Goal: Task Accomplishment & Management: Use online tool/utility

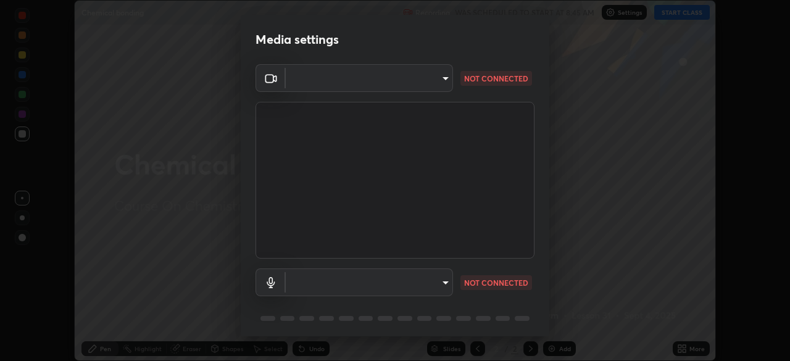
scroll to position [44, 0]
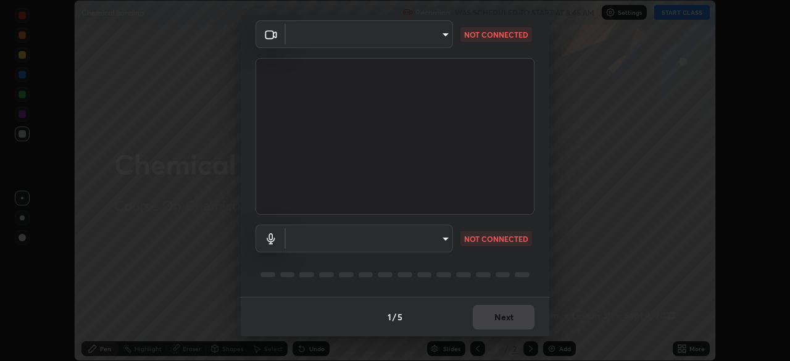
type input "0f274a8267b5173030dc61a733e8b940e392ec9806fffac7e2c15fa552184a42"
type input "default"
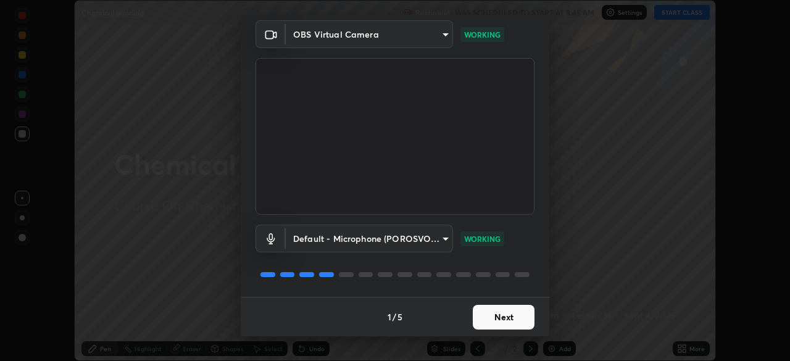
click at [495, 322] on button "Next" at bounding box center [504, 317] width 62 height 25
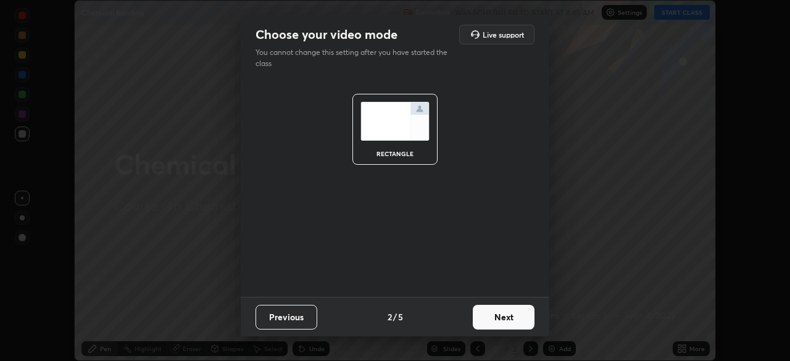
scroll to position [0, 0]
click at [497, 318] on button "Next" at bounding box center [504, 317] width 62 height 25
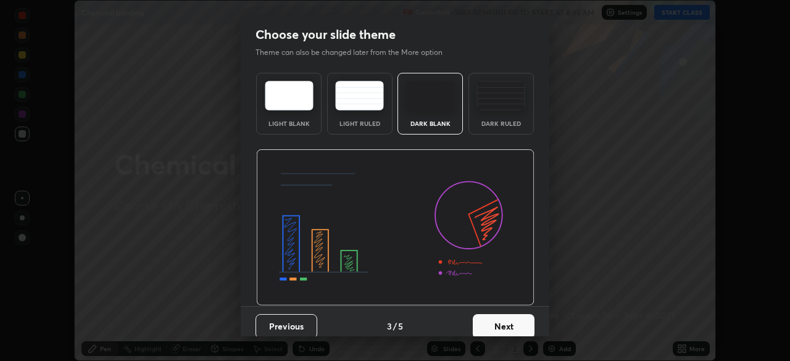
click at [497, 319] on button "Next" at bounding box center [504, 326] width 62 height 25
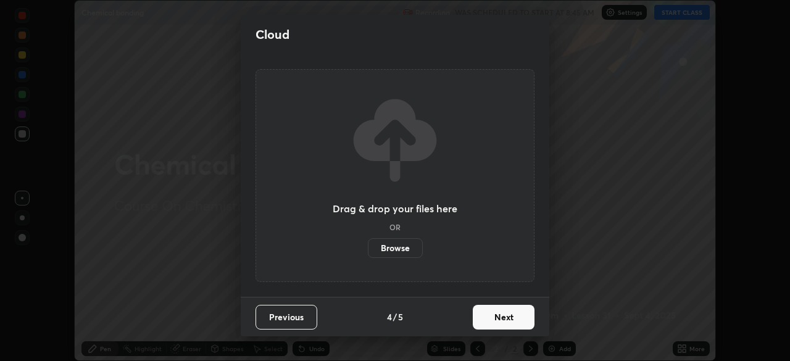
click at [498, 319] on button "Next" at bounding box center [504, 317] width 62 height 25
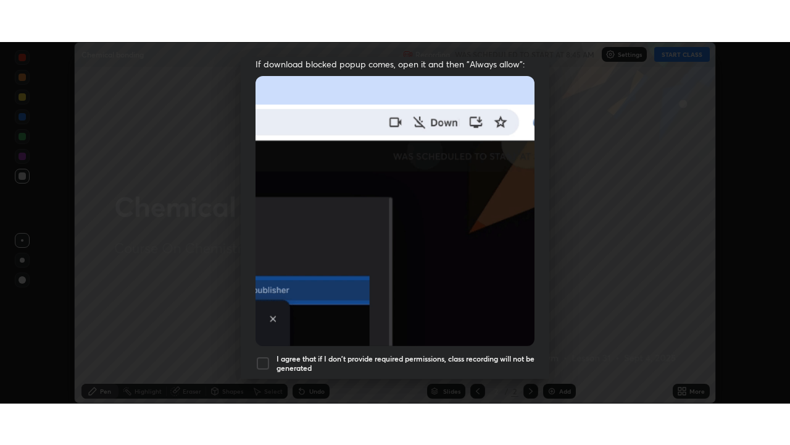
scroll to position [296, 0]
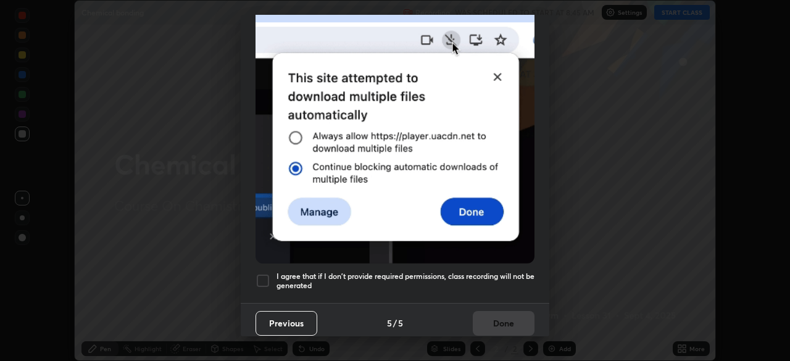
click at [263, 273] on div at bounding box center [263, 280] width 15 height 15
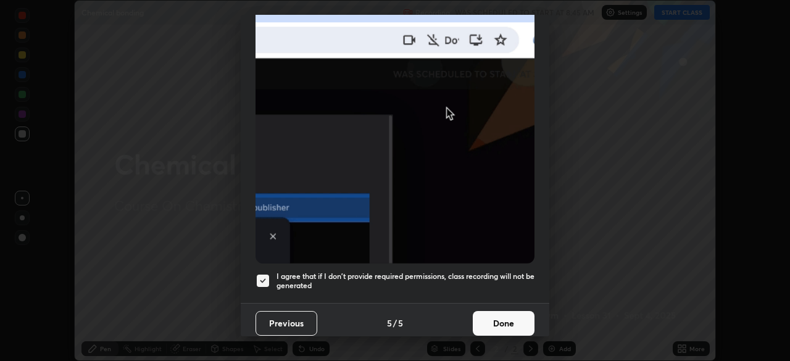
click at [504, 316] on button "Done" at bounding box center [504, 323] width 62 height 25
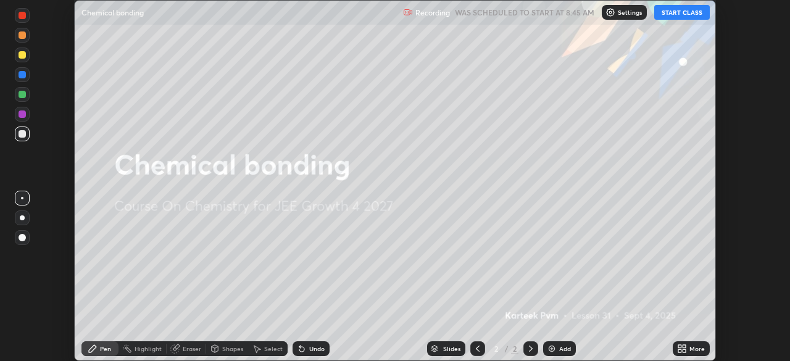
click at [683, 346] on icon at bounding box center [684, 346] width 3 height 3
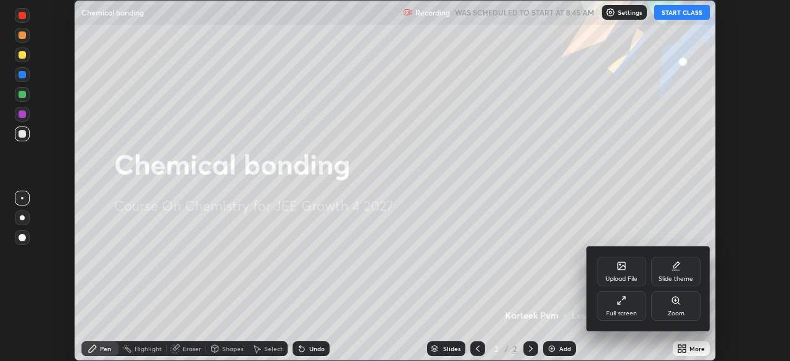
click at [599, 305] on div "Full screen" at bounding box center [621, 306] width 49 height 30
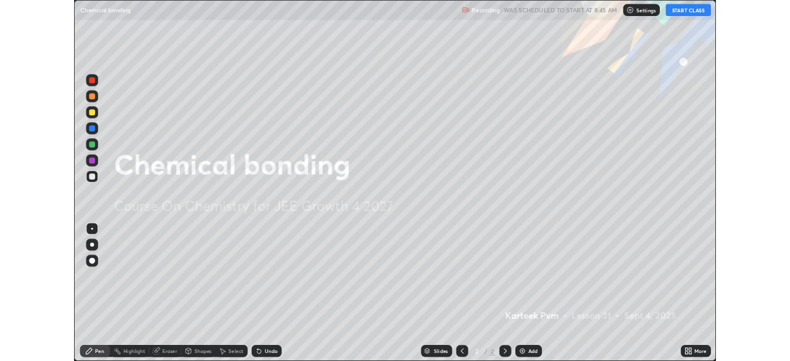
scroll to position [445, 790]
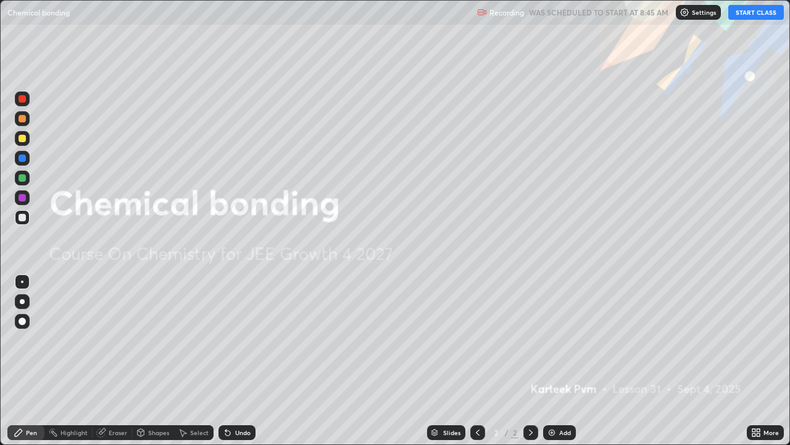
click at [754, 14] on button "START CLASS" at bounding box center [756, 12] width 56 height 15
click at [766, 361] on div "More" at bounding box center [771, 432] width 15 height 6
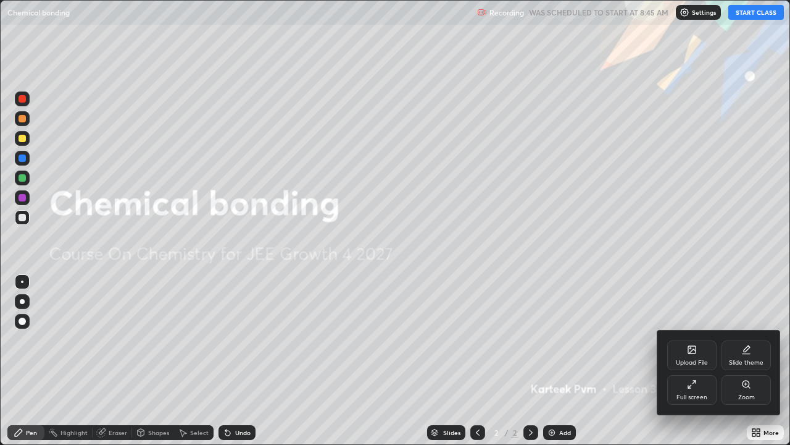
click at [698, 361] on div "Full screen" at bounding box center [692, 397] width 31 height 6
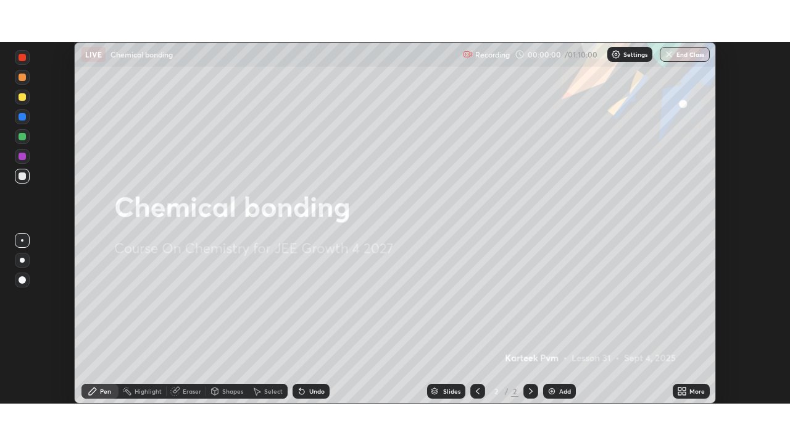
scroll to position [61375, 60946]
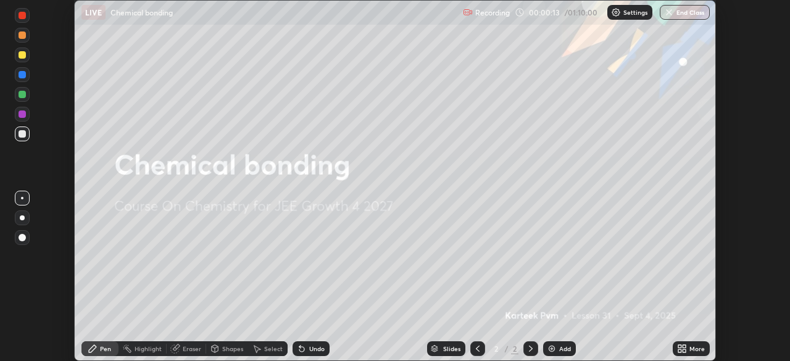
click at [688, 348] on div "More" at bounding box center [691, 348] width 37 height 15
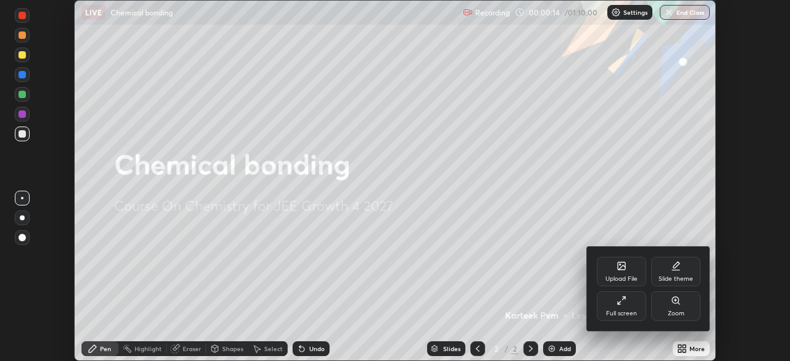
click at [627, 309] on div "Full screen" at bounding box center [621, 306] width 49 height 30
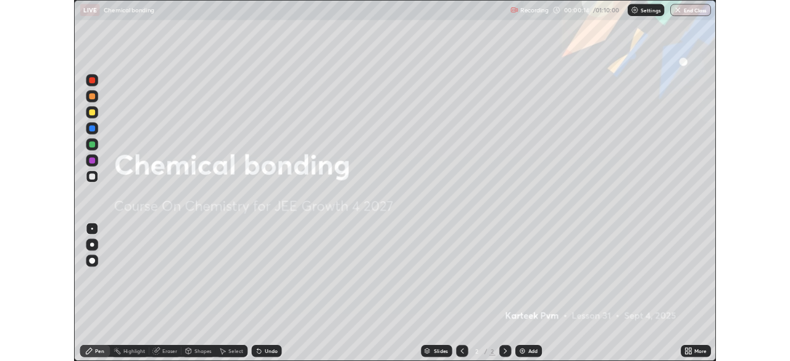
scroll to position [445, 790]
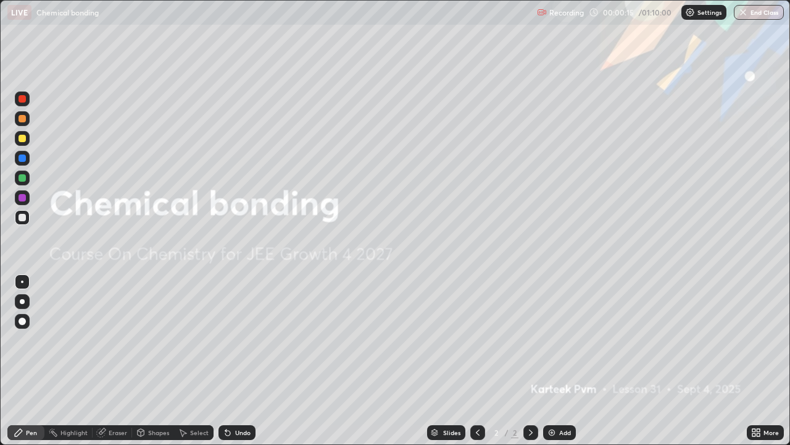
click at [564, 361] on div "Add" at bounding box center [565, 432] width 12 height 6
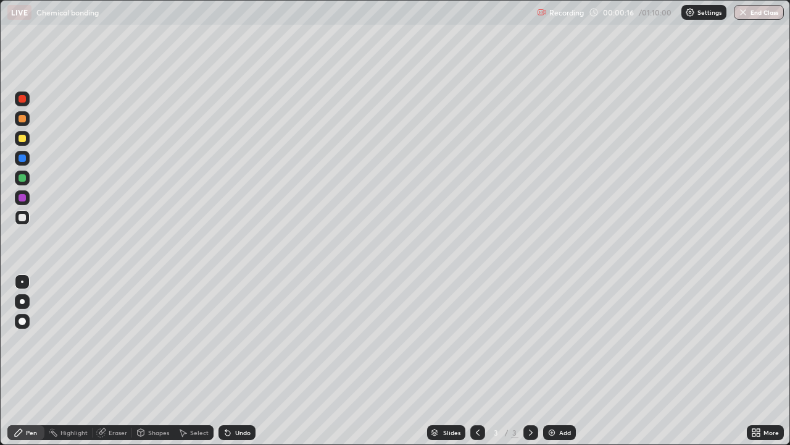
click at [563, 361] on div "Add" at bounding box center [565, 432] width 12 height 6
click at [482, 361] on div at bounding box center [477, 432] width 15 height 15
click at [765, 361] on div "More" at bounding box center [765, 432] width 37 height 15
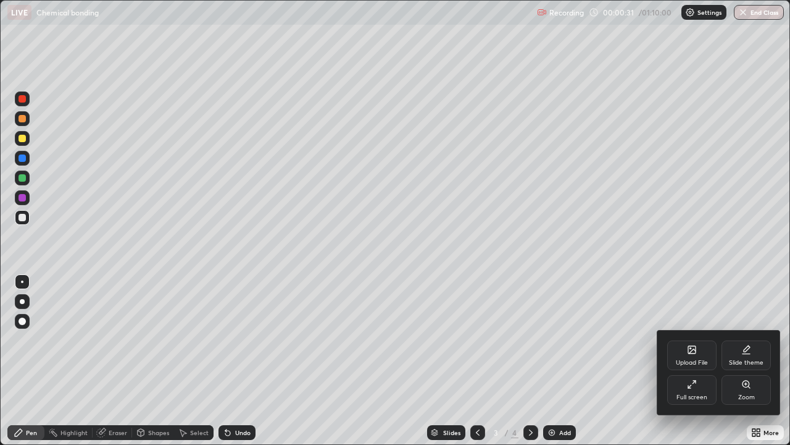
click at [696, 361] on div "Full screen" at bounding box center [692, 397] width 31 height 6
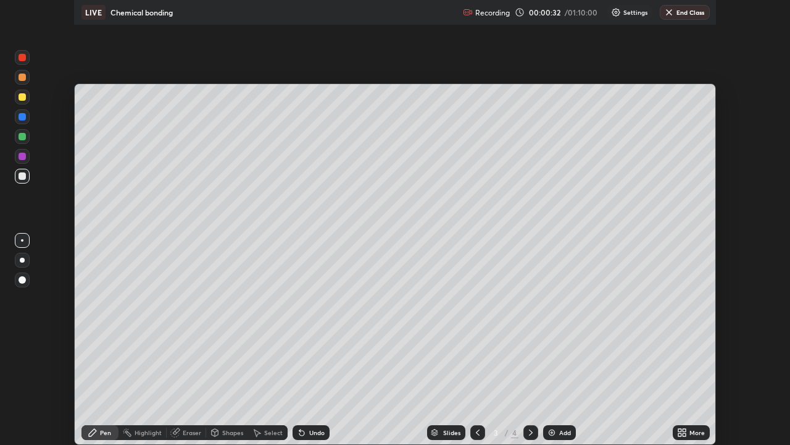
scroll to position [61375, 60946]
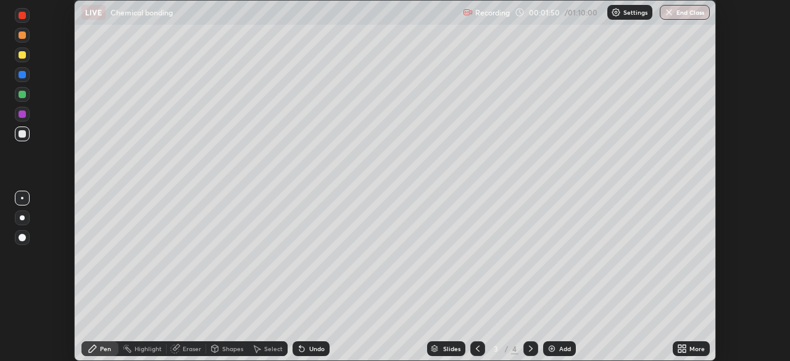
click at [685, 349] on icon at bounding box center [682, 349] width 10 height 10
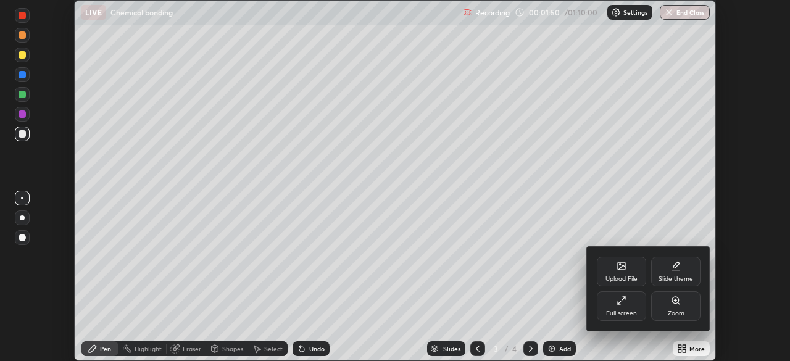
click at [627, 312] on div "Full screen" at bounding box center [621, 314] width 31 height 6
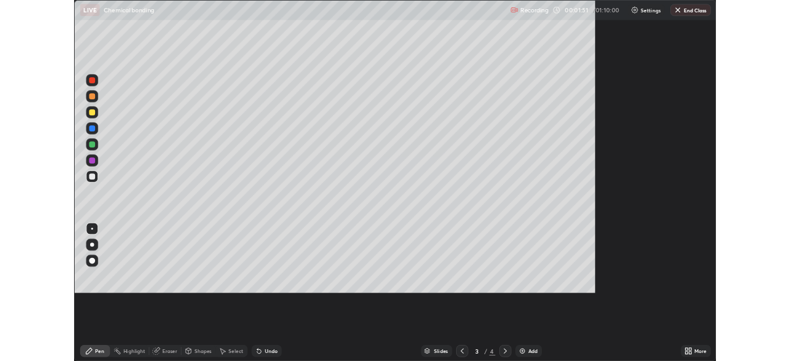
scroll to position [445, 790]
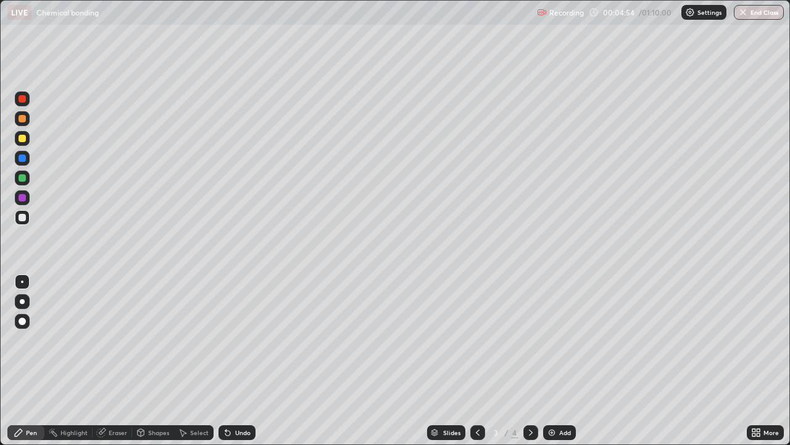
click at [230, 361] on icon at bounding box center [228, 432] width 10 height 10
click at [24, 141] on div at bounding box center [22, 138] width 7 height 7
click at [243, 361] on div "Undo" at bounding box center [237, 432] width 37 height 15
click at [232, 361] on div "Undo" at bounding box center [237, 432] width 37 height 15
click at [233, 361] on div "Undo" at bounding box center [237, 432] width 37 height 15
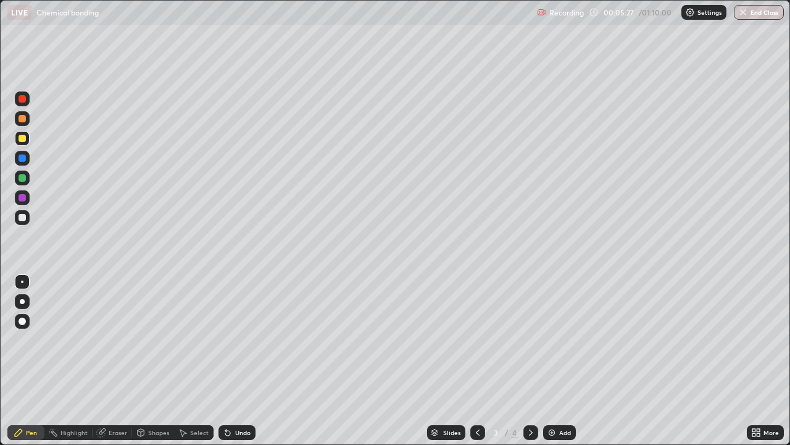
click at [231, 361] on icon at bounding box center [228, 432] width 10 height 10
click at [235, 361] on div "Undo" at bounding box center [242, 432] width 15 height 6
click at [19, 217] on div at bounding box center [22, 217] width 7 height 7
click at [25, 220] on div at bounding box center [22, 217] width 7 height 7
click at [19, 140] on div at bounding box center [22, 138] width 7 height 7
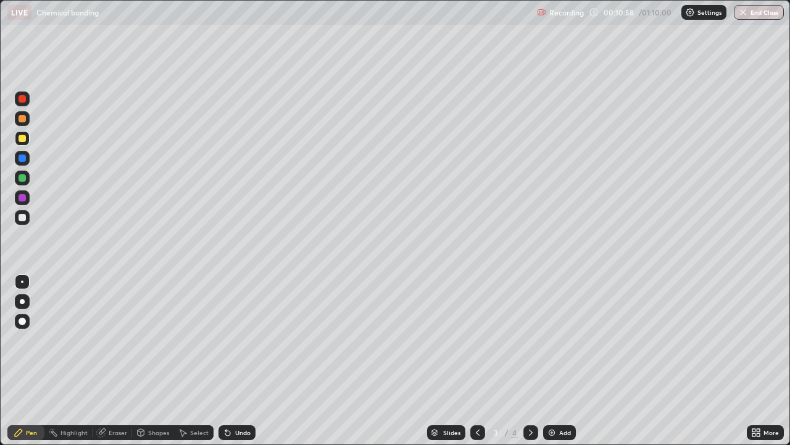
click at [243, 361] on div "Undo" at bounding box center [242, 432] width 15 height 6
click at [240, 361] on div "Undo" at bounding box center [242, 432] width 15 height 6
click at [237, 361] on div "Undo" at bounding box center [242, 432] width 15 height 6
click at [238, 361] on div "Undo" at bounding box center [242, 432] width 15 height 6
click at [246, 361] on div "Undo" at bounding box center [242, 432] width 15 height 6
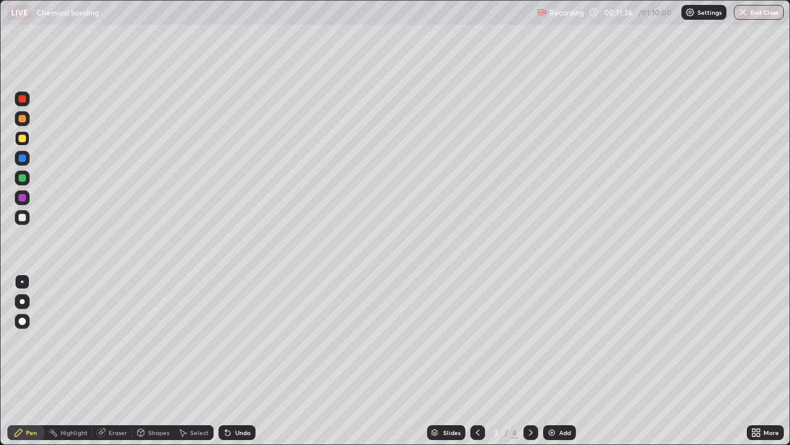
click at [243, 361] on div "Undo" at bounding box center [242, 432] width 15 height 6
click at [27, 218] on div at bounding box center [22, 217] width 15 height 15
click at [567, 361] on div "Add" at bounding box center [565, 432] width 12 height 6
click at [27, 139] on div at bounding box center [22, 138] width 15 height 15
click at [20, 217] on div at bounding box center [22, 217] width 7 height 7
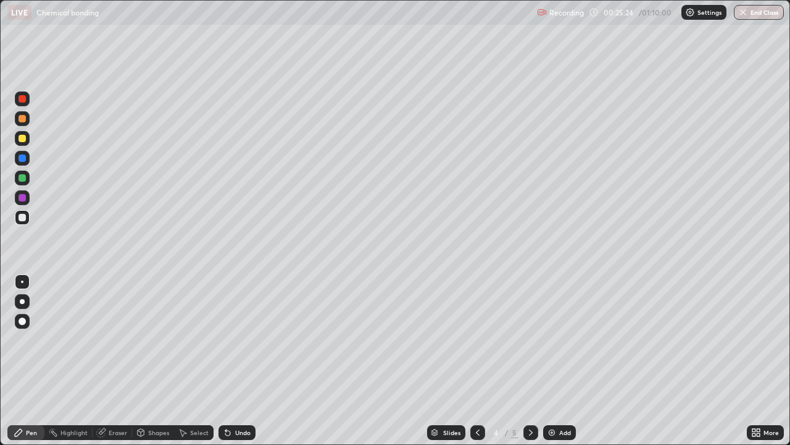
click at [23, 119] on div at bounding box center [22, 118] width 7 height 7
click at [230, 361] on icon at bounding box center [228, 432] width 10 height 10
click at [226, 361] on icon at bounding box center [227, 432] width 5 height 5
click at [230, 361] on icon at bounding box center [228, 432] width 10 height 10
click at [227, 361] on icon at bounding box center [227, 432] width 5 height 5
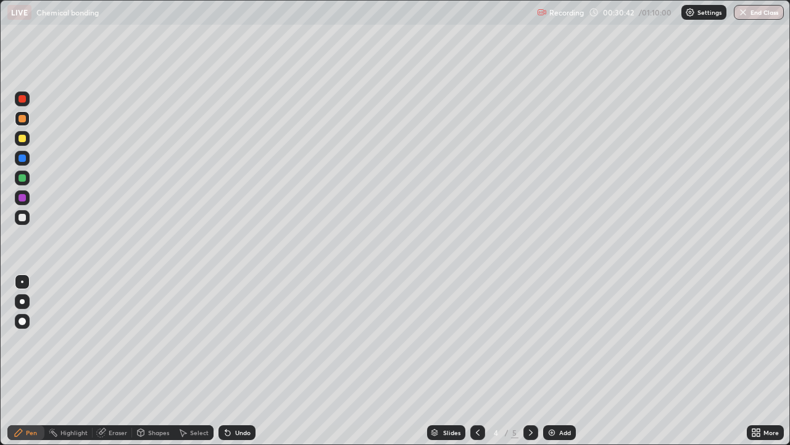
click at [225, 361] on icon at bounding box center [225, 430] width 1 height 1
click at [109, 361] on div "Eraser" at bounding box center [118, 432] width 19 height 6
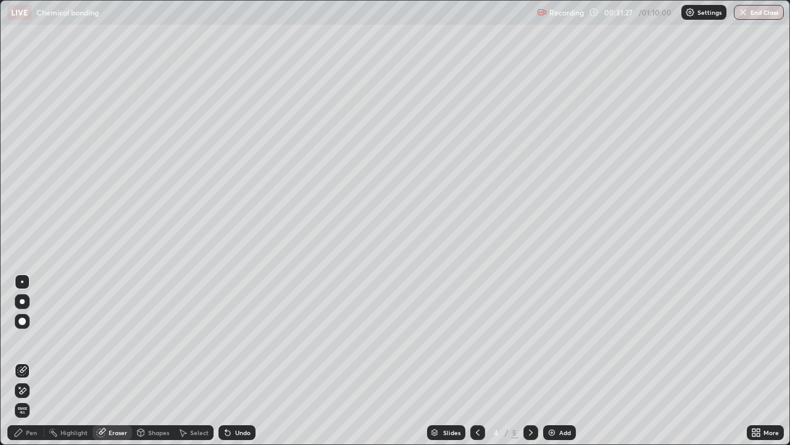
click at [33, 361] on div "Pen" at bounding box center [31, 432] width 11 height 6
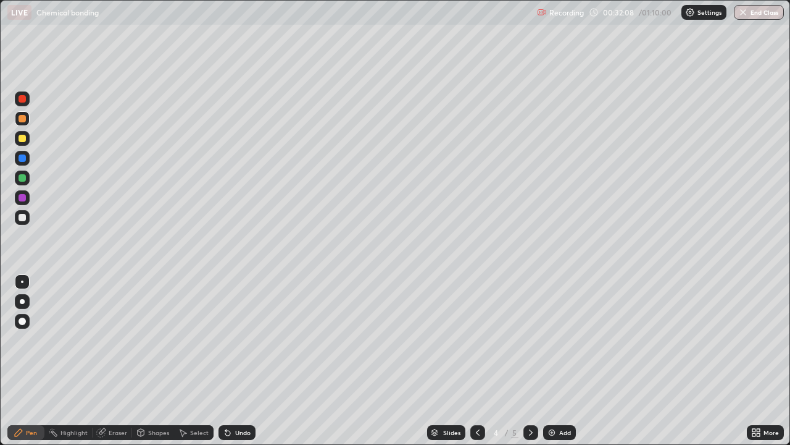
click at [112, 361] on div "Eraser" at bounding box center [118, 432] width 19 height 6
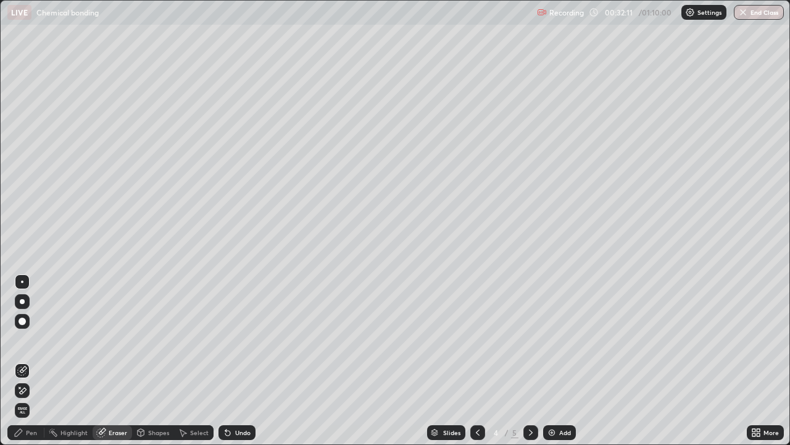
click at [30, 361] on div "Pen" at bounding box center [31, 432] width 11 height 6
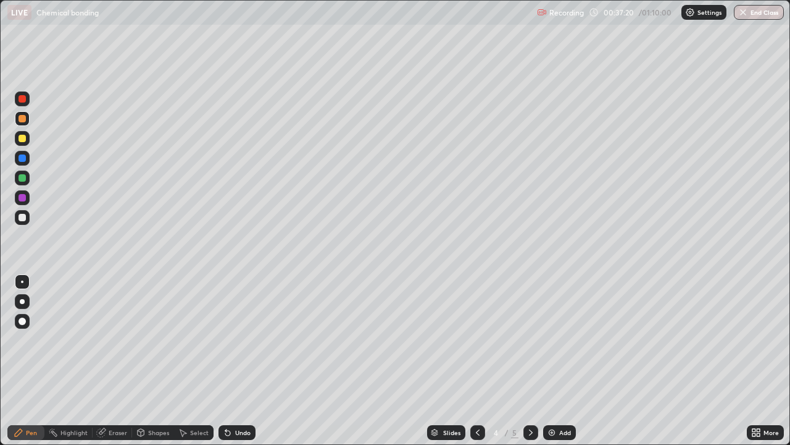
click at [759, 361] on icon at bounding box center [756, 432] width 10 height 10
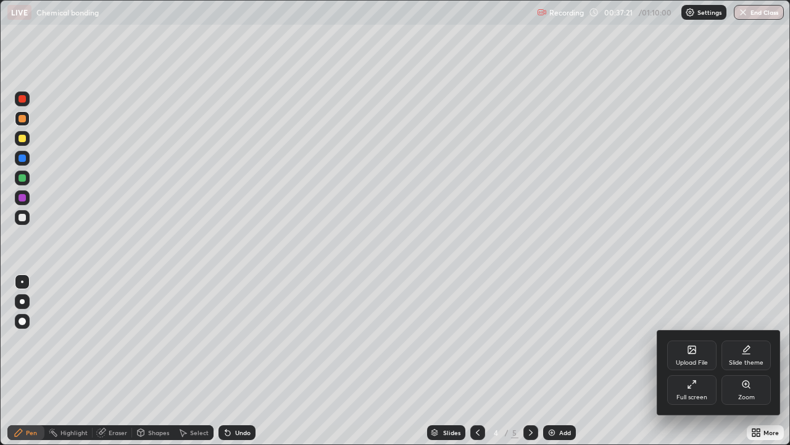
click at [699, 361] on div "Full screen" at bounding box center [691, 390] width 49 height 30
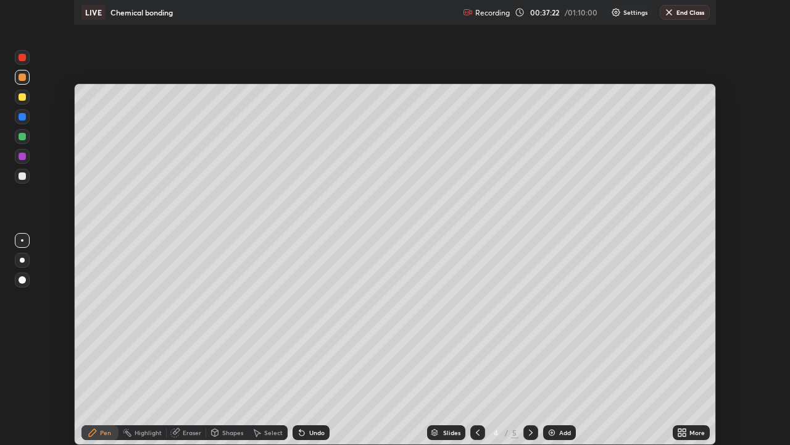
scroll to position [61375, 60946]
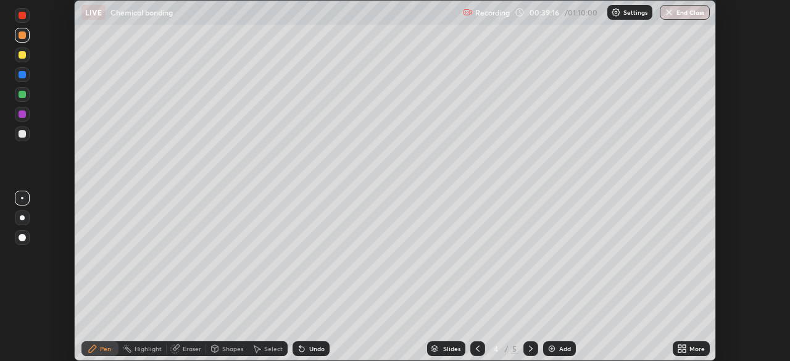
click at [695, 347] on div "More" at bounding box center [697, 349] width 15 height 6
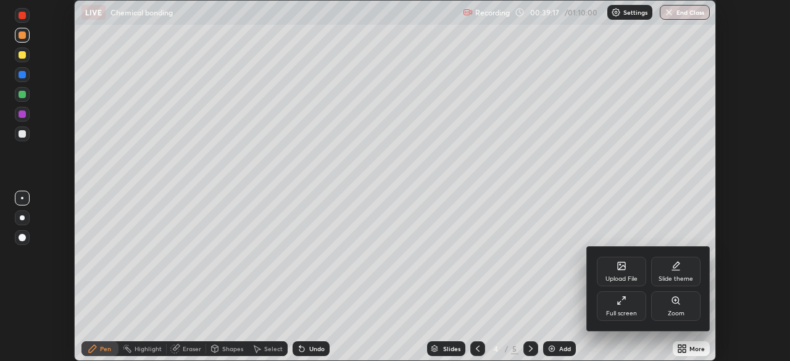
click at [627, 311] on div "Full screen" at bounding box center [621, 314] width 31 height 6
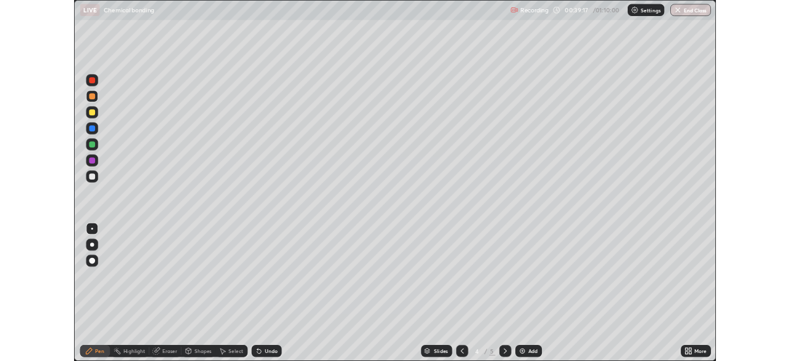
scroll to position [445, 790]
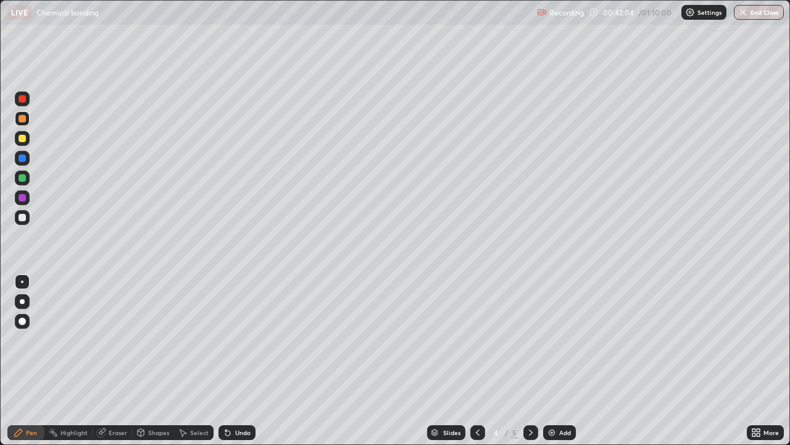
click at [527, 361] on div at bounding box center [531, 432] width 15 height 15
click at [242, 361] on div "Undo" at bounding box center [242, 432] width 15 height 6
click at [242, 361] on div "Undo" at bounding box center [237, 432] width 37 height 15
click at [247, 361] on div "Undo" at bounding box center [242, 432] width 15 height 6
click at [244, 361] on div "Undo" at bounding box center [242, 432] width 15 height 6
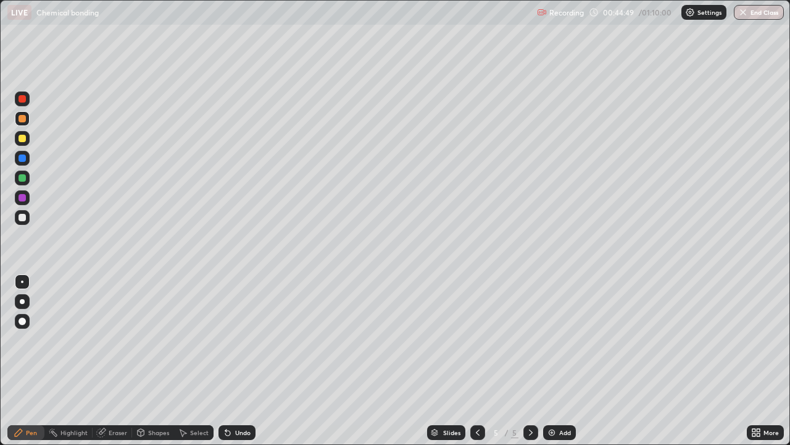
click at [244, 361] on div "Undo" at bounding box center [242, 432] width 15 height 6
click at [236, 361] on div "Undo" at bounding box center [242, 432] width 15 height 6
click at [235, 361] on div "Undo" at bounding box center [242, 432] width 15 height 6
click at [236, 361] on div "Undo" at bounding box center [242, 432] width 15 height 6
click at [239, 361] on div "Undo" at bounding box center [242, 432] width 15 height 6
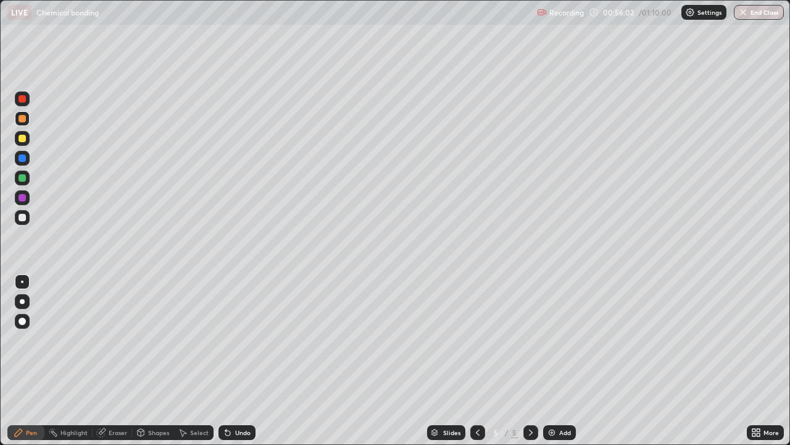
click at [556, 361] on div "Add" at bounding box center [559, 432] width 33 height 15
click at [21, 143] on div at bounding box center [22, 138] width 15 height 15
click at [236, 361] on div "Undo" at bounding box center [242, 432] width 15 height 6
click at [235, 361] on div "Undo" at bounding box center [242, 432] width 15 height 6
click at [236, 361] on div "Undo" at bounding box center [237, 432] width 37 height 15
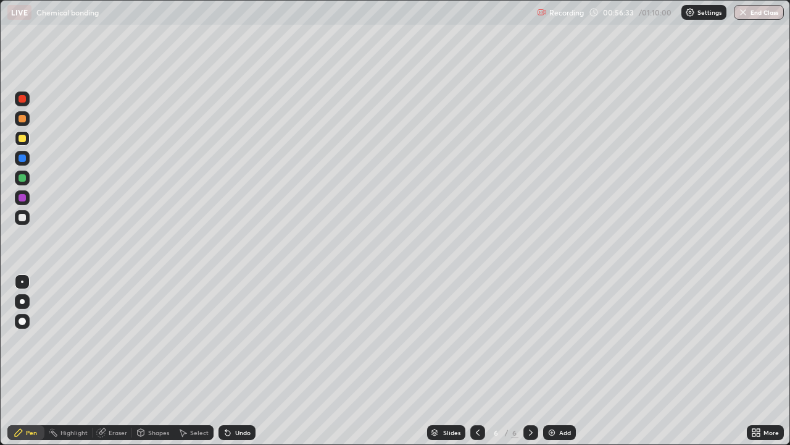
click at [233, 361] on div "Undo" at bounding box center [237, 432] width 37 height 15
click at [225, 361] on icon at bounding box center [227, 432] width 5 height 5
click at [228, 361] on icon at bounding box center [227, 432] width 5 height 5
click at [236, 361] on div "Undo" at bounding box center [242, 432] width 15 height 6
click at [23, 214] on div at bounding box center [22, 217] width 7 height 7
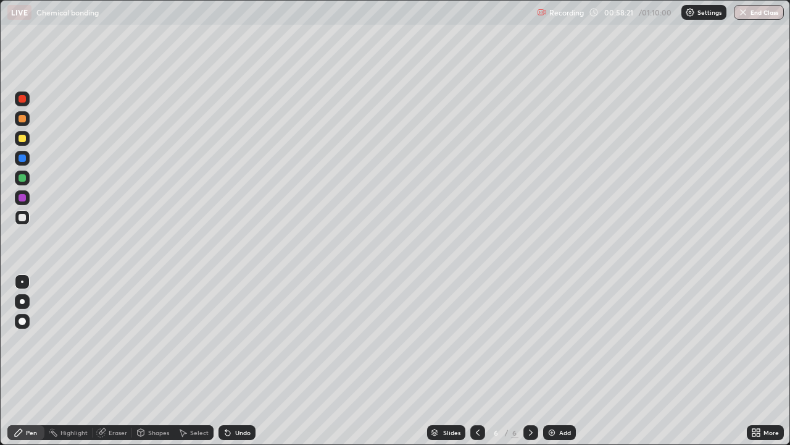
click at [25, 135] on div at bounding box center [22, 138] width 15 height 15
click at [23, 119] on div at bounding box center [22, 118] width 7 height 7
click at [28, 135] on div at bounding box center [22, 138] width 15 height 15
click at [27, 218] on div at bounding box center [22, 217] width 15 height 15
click at [245, 361] on div "Undo" at bounding box center [242, 432] width 15 height 6
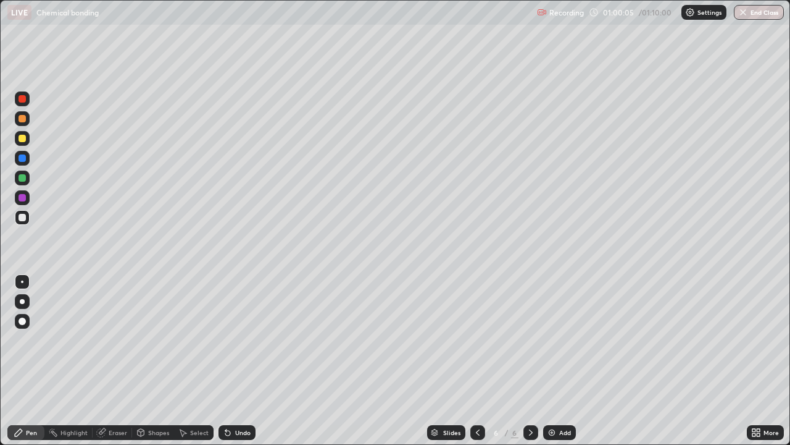
click at [245, 361] on div "Undo" at bounding box center [242, 432] width 15 height 6
click at [247, 361] on div "Undo" at bounding box center [242, 432] width 15 height 6
click at [23, 121] on div at bounding box center [22, 118] width 7 height 7
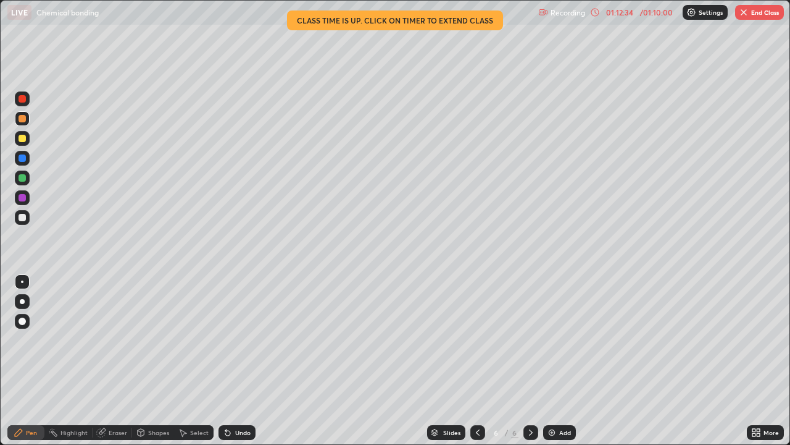
click at [625, 12] on div "01:12:34" at bounding box center [620, 12] width 35 height 7
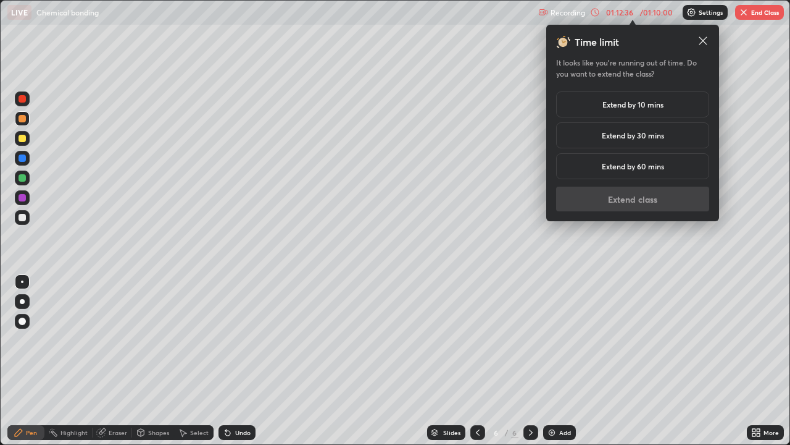
click at [651, 104] on h5 "Extend by 10 mins" at bounding box center [633, 104] width 61 height 11
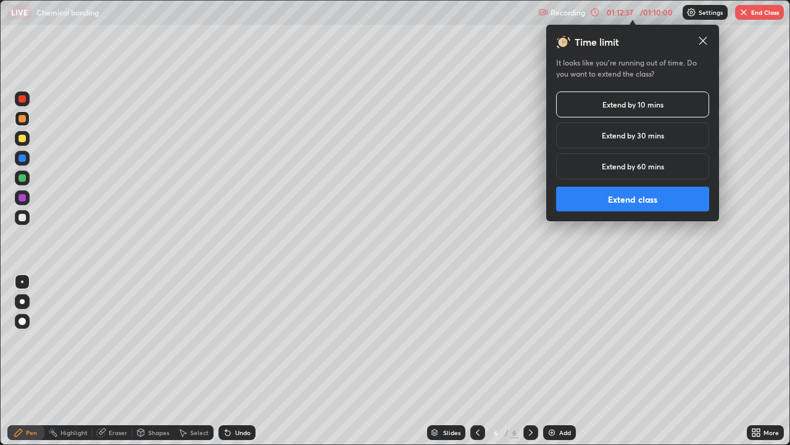
click at [623, 193] on button "Extend class" at bounding box center [632, 198] width 153 height 25
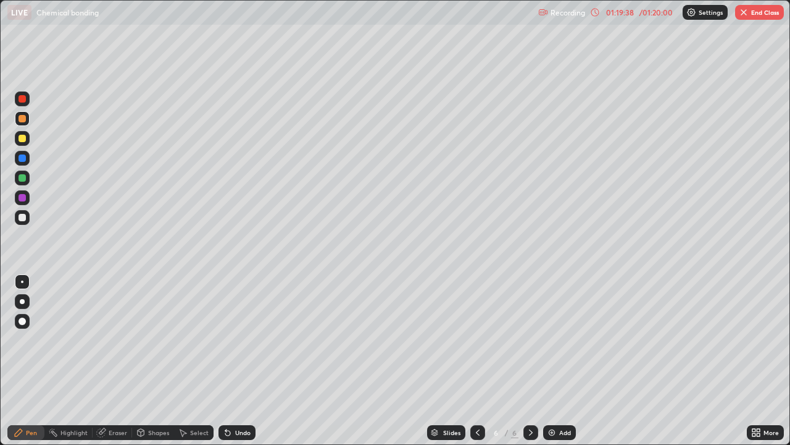
click at [754, 19] on button "End Class" at bounding box center [759, 12] width 49 height 15
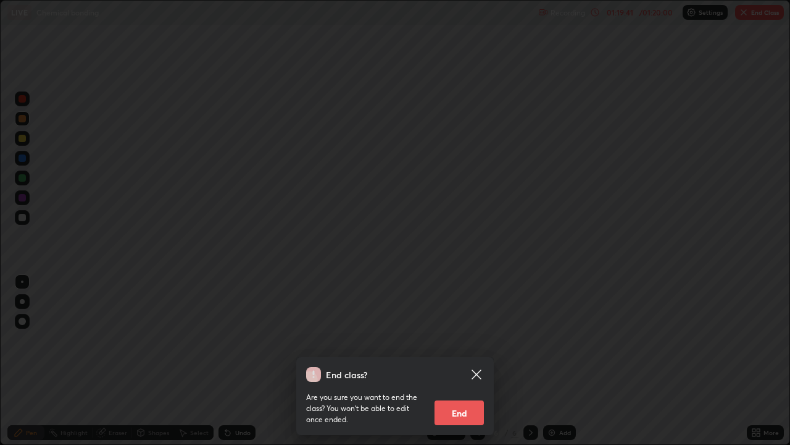
click at [482, 361] on icon at bounding box center [476, 374] width 15 height 15
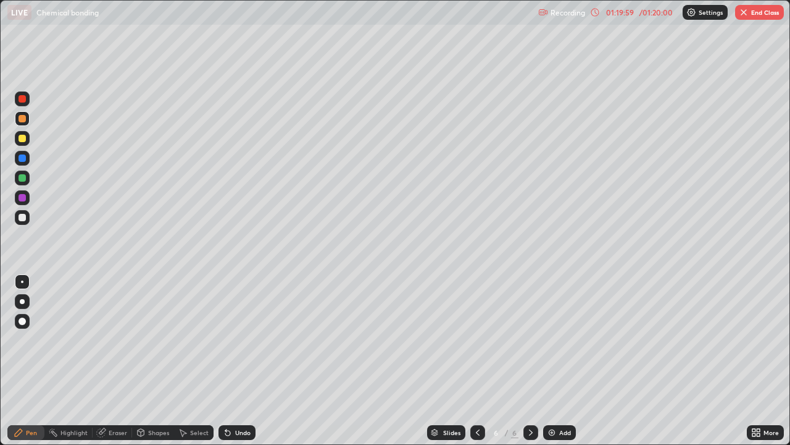
click at [759, 14] on button "End Class" at bounding box center [759, 12] width 49 height 15
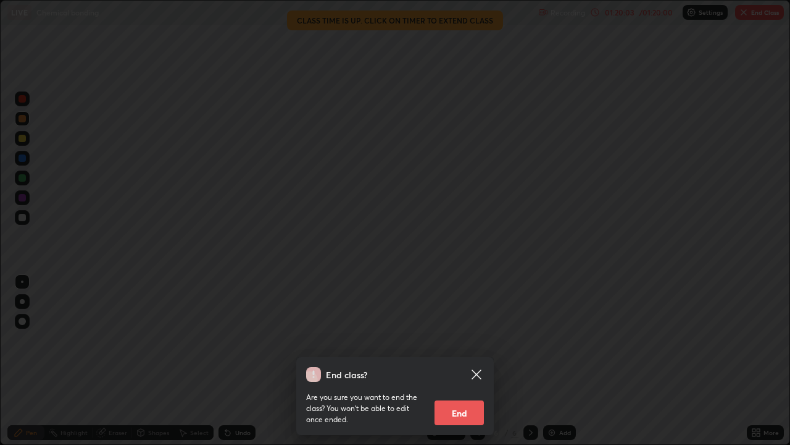
click at [466, 361] on button "End" at bounding box center [459, 412] width 49 height 25
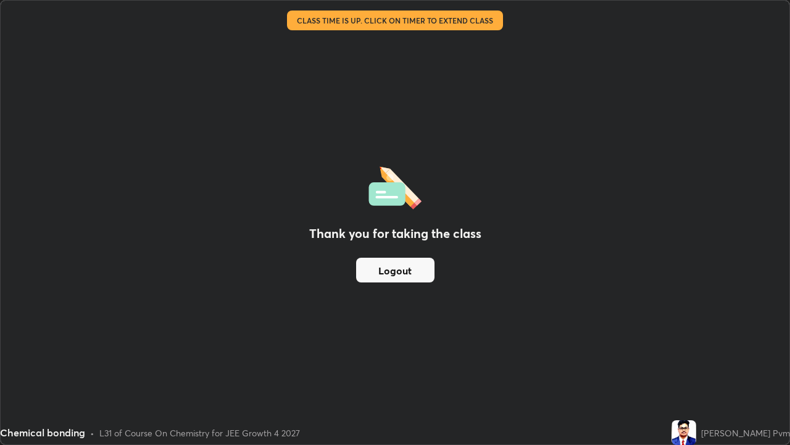
click at [375, 269] on button "Logout" at bounding box center [395, 269] width 78 height 25
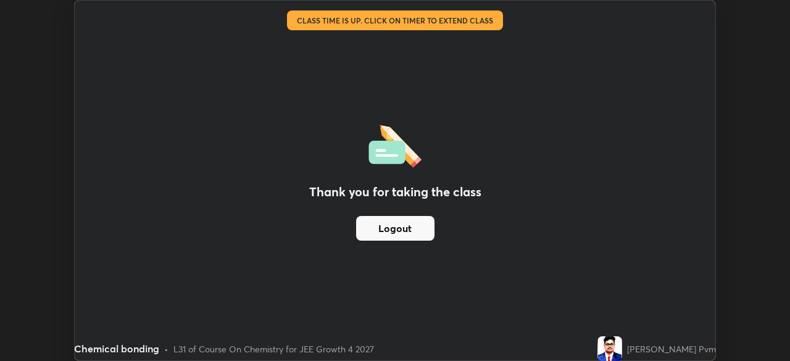
scroll to position [61375, 60946]
